Goal: Task Accomplishment & Management: Use online tool/utility

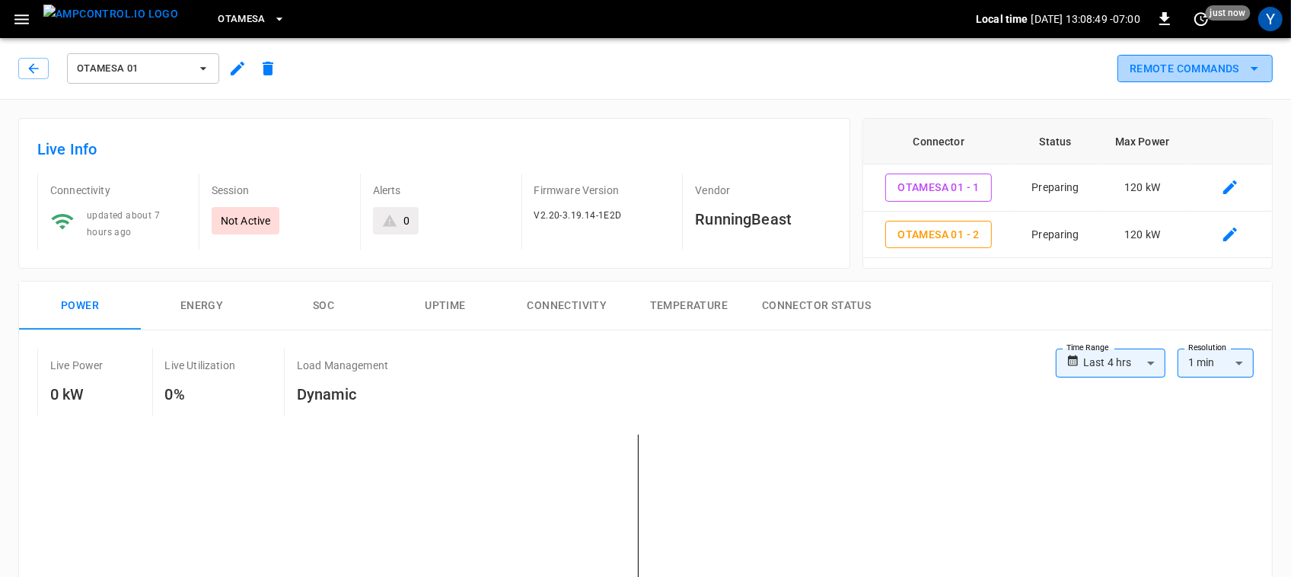
click at [1208, 65] on button "Remote Commands" at bounding box center [1194, 69] width 155 height 28
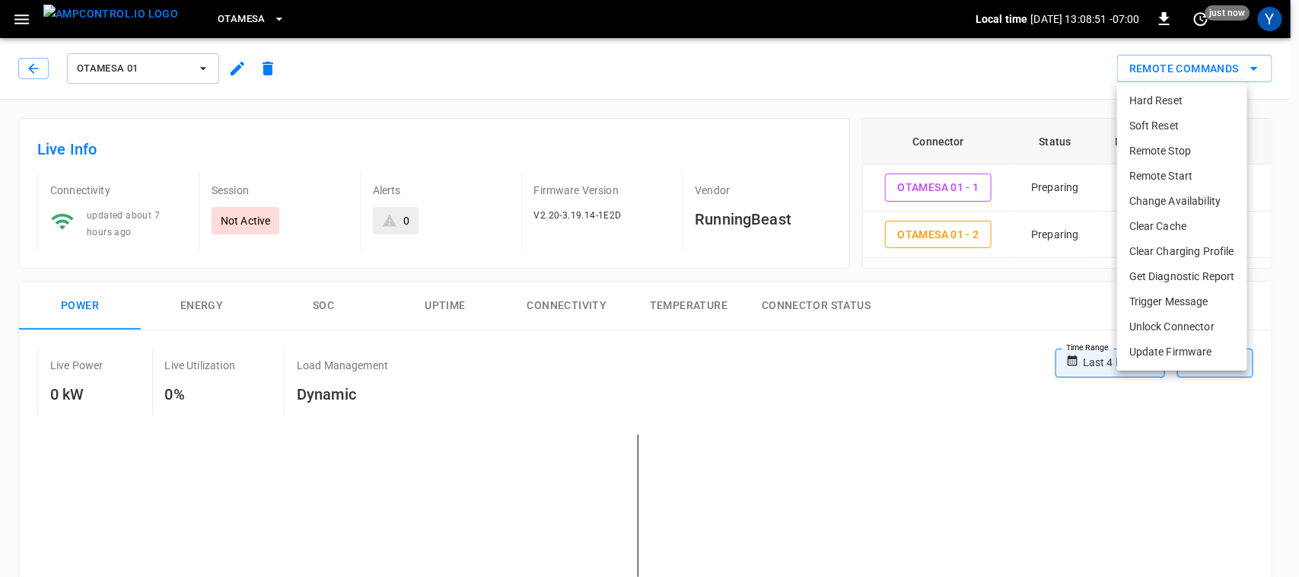
click at [1173, 180] on li "Remote Start" at bounding box center [1182, 176] width 130 height 25
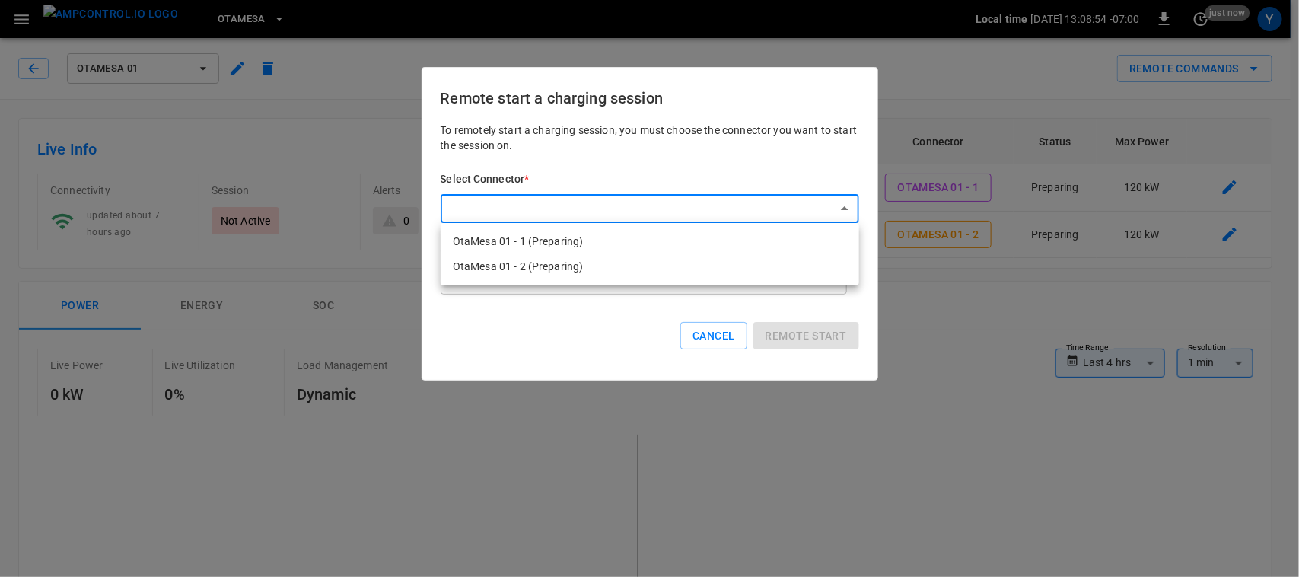
click at [693, 245] on li "OtaMesa 01 - 1 (Preparing)" at bounding box center [650, 241] width 419 height 25
type input "**********"
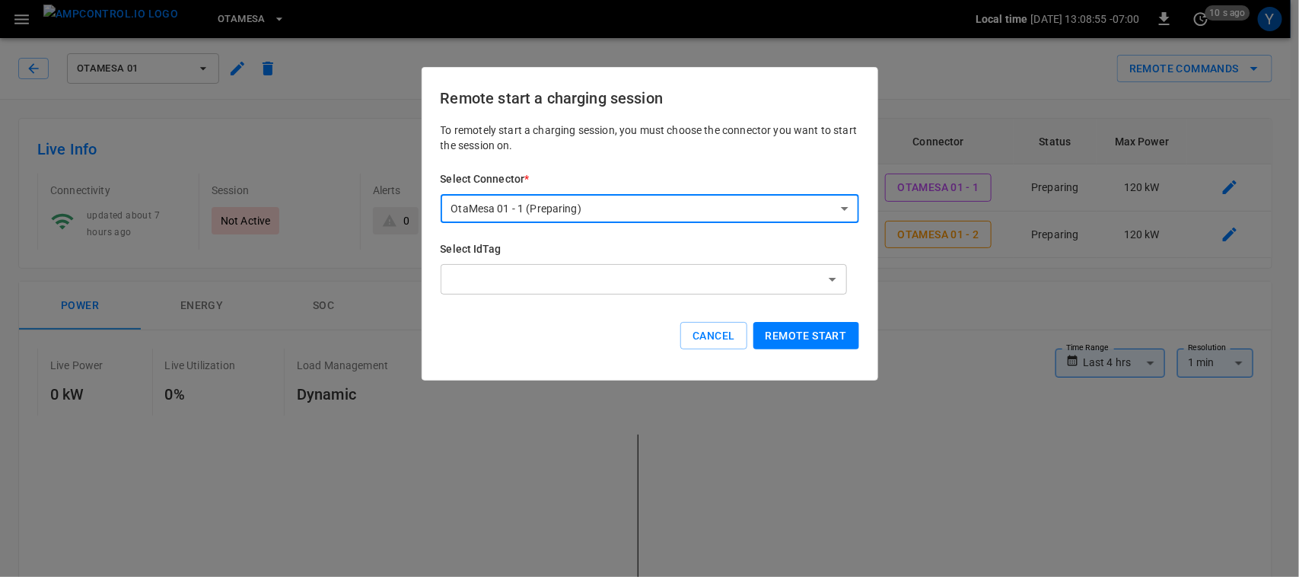
click at [811, 336] on button "Remote start" at bounding box center [806, 336] width 106 height 28
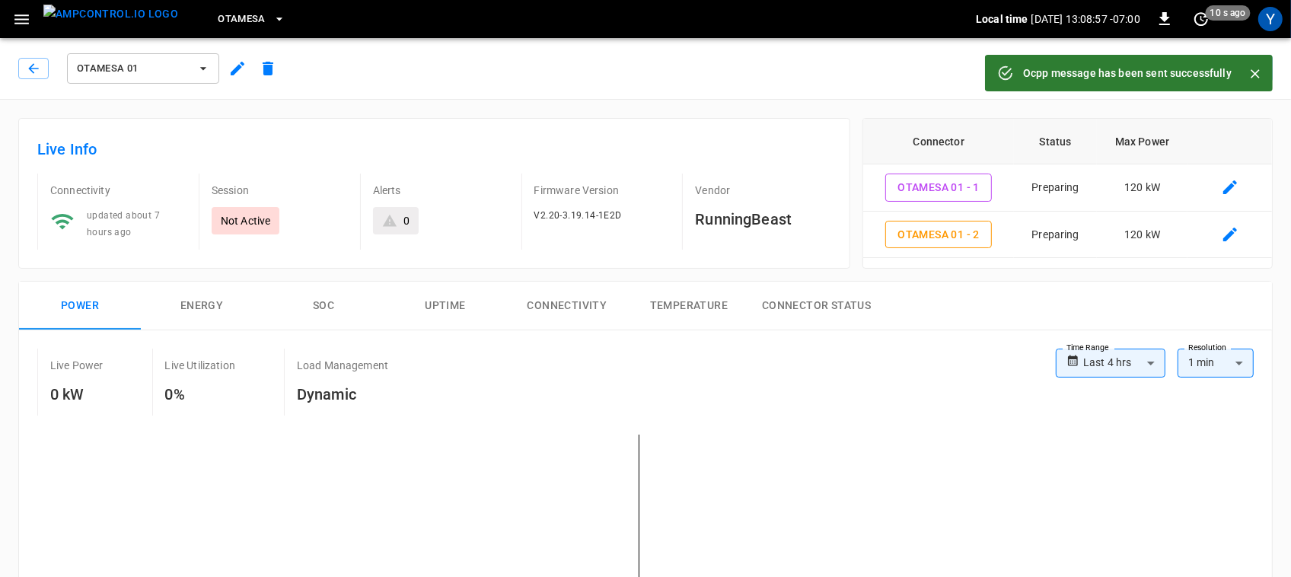
click at [1243, 75] on button "Close" at bounding box center [1254, 73] width 23 height 23
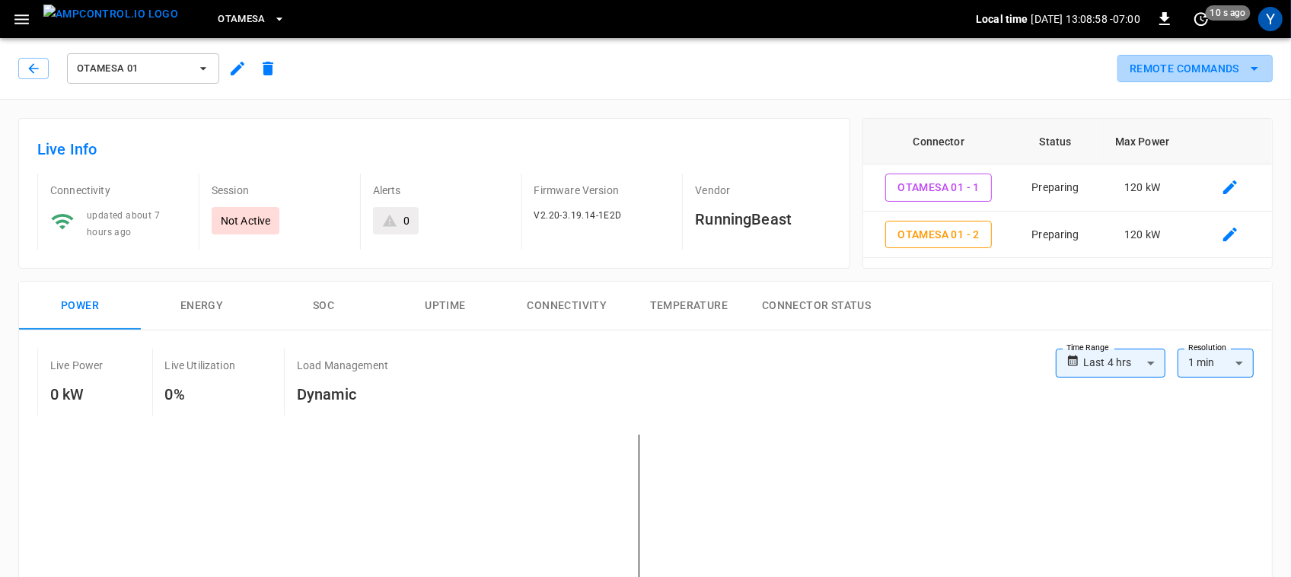
click at [1243, 75] on button "Remote Commands" at bounding box center [1194, 69] width 155 height 28
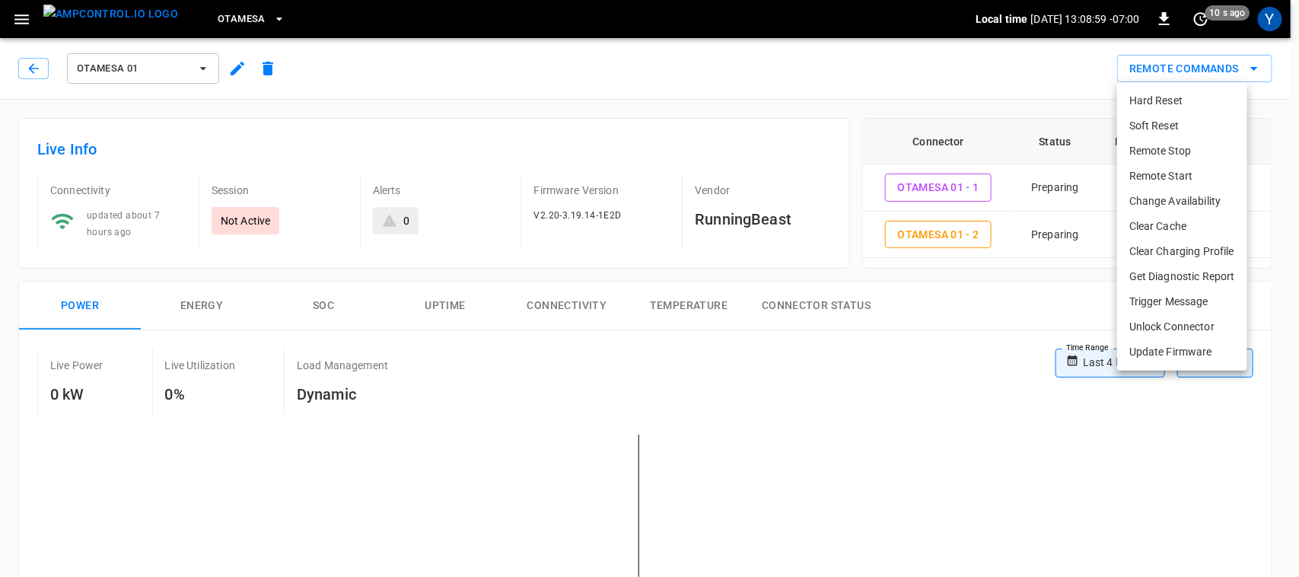
click at [1173, 177] on li "Remote Start" at bounding box center [1182, 176] width 130 height 25
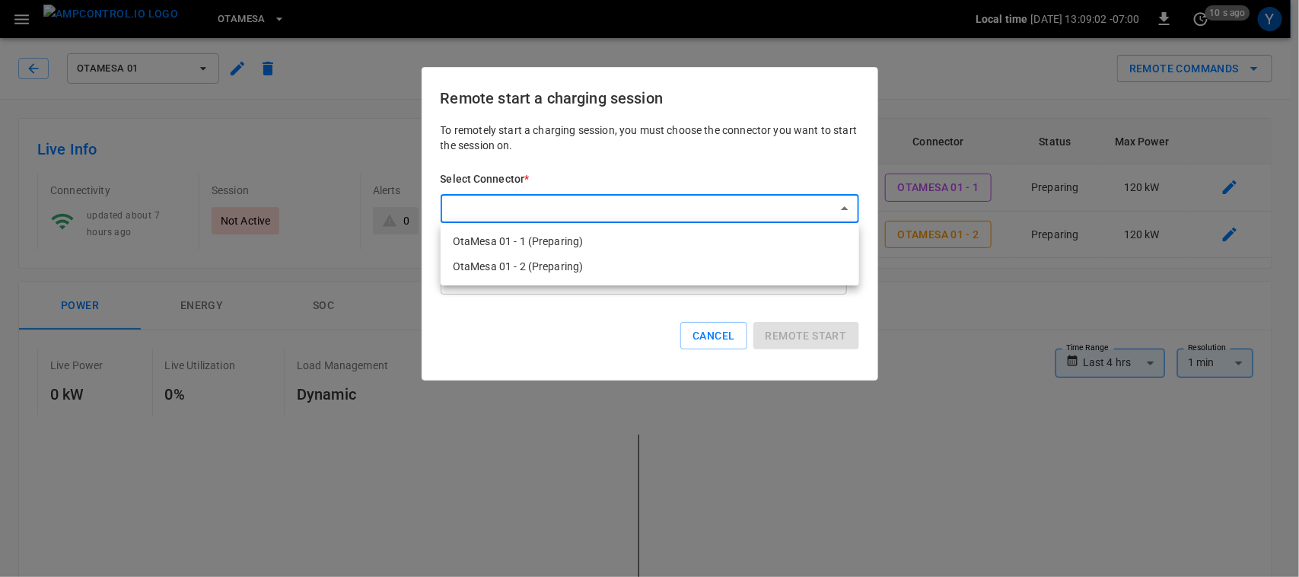
click at [788, 261] on li "OtaMesa 01 - 2 (Preparing)" at bounding box center [650, 266] width 419 height 25
type input "**********"
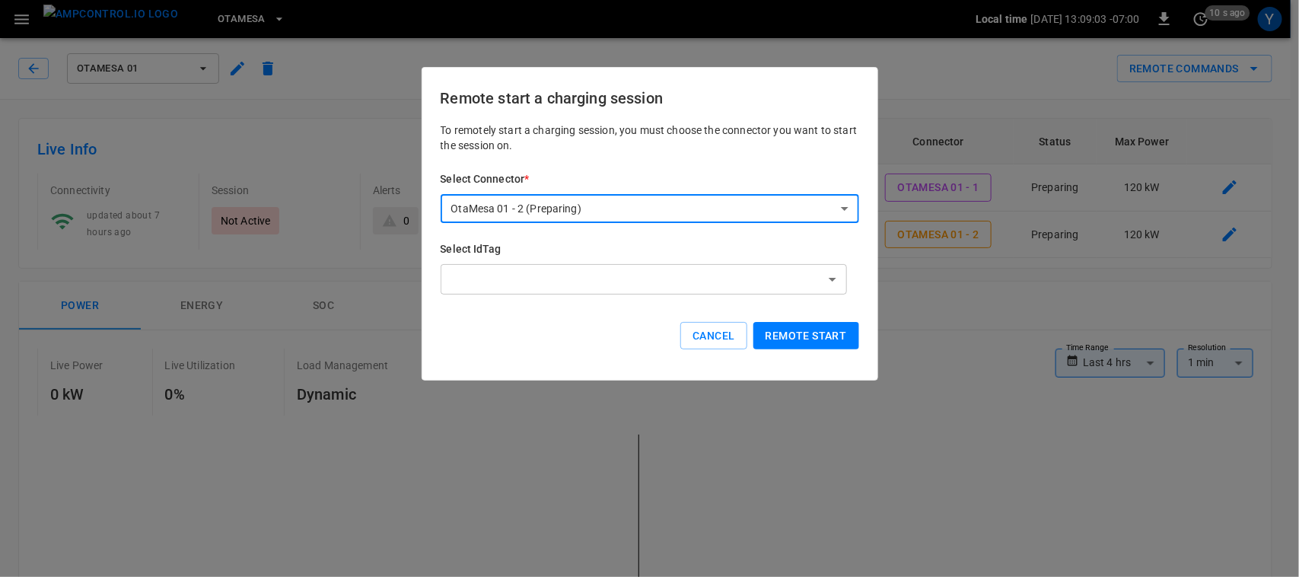
click at [801, 332] on button "Remote start" at bounding box center [806, 336] width 106 height 28
